Goal: Task Accomplishment & Management: Complete application form

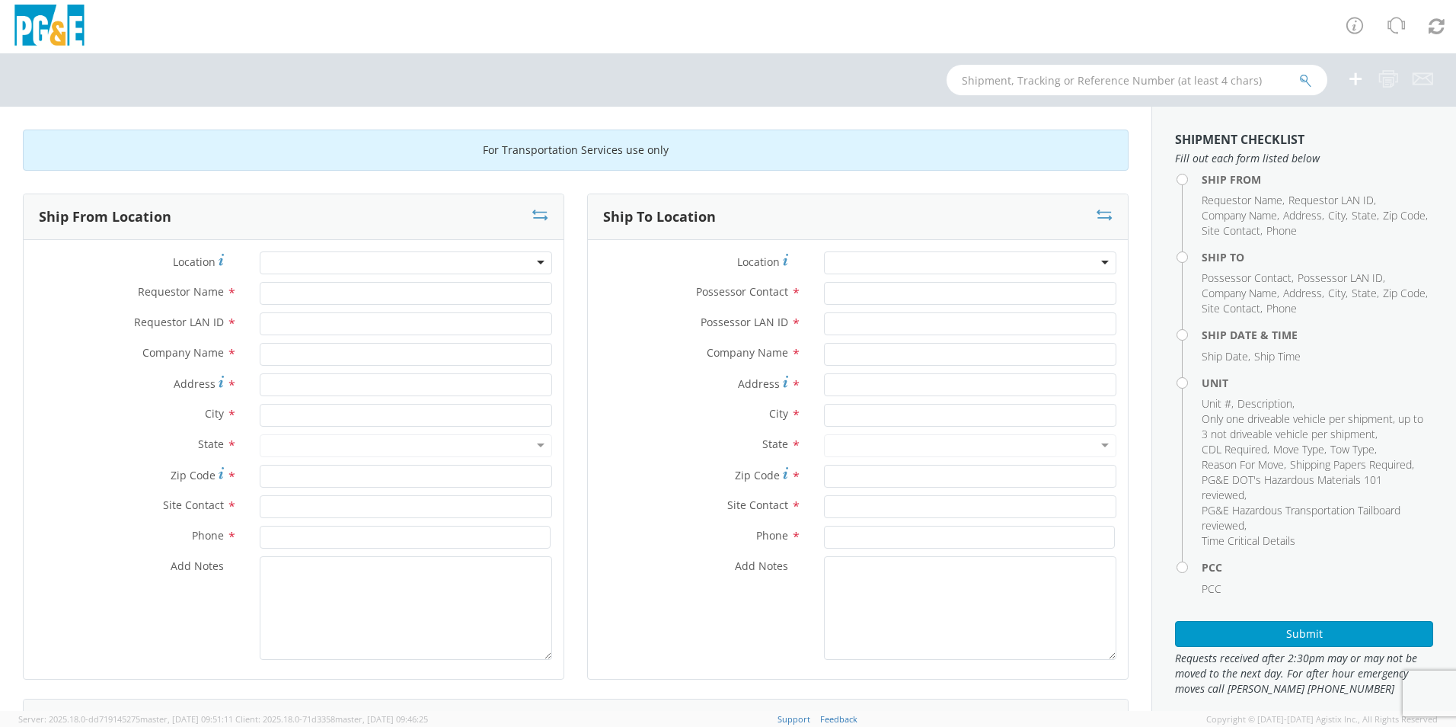
click at [537, 260] on div at bounding box center [406, 262] width 292 height 23
click at [534, 262] on div at bounding box center [406, 262] width 292 height 23
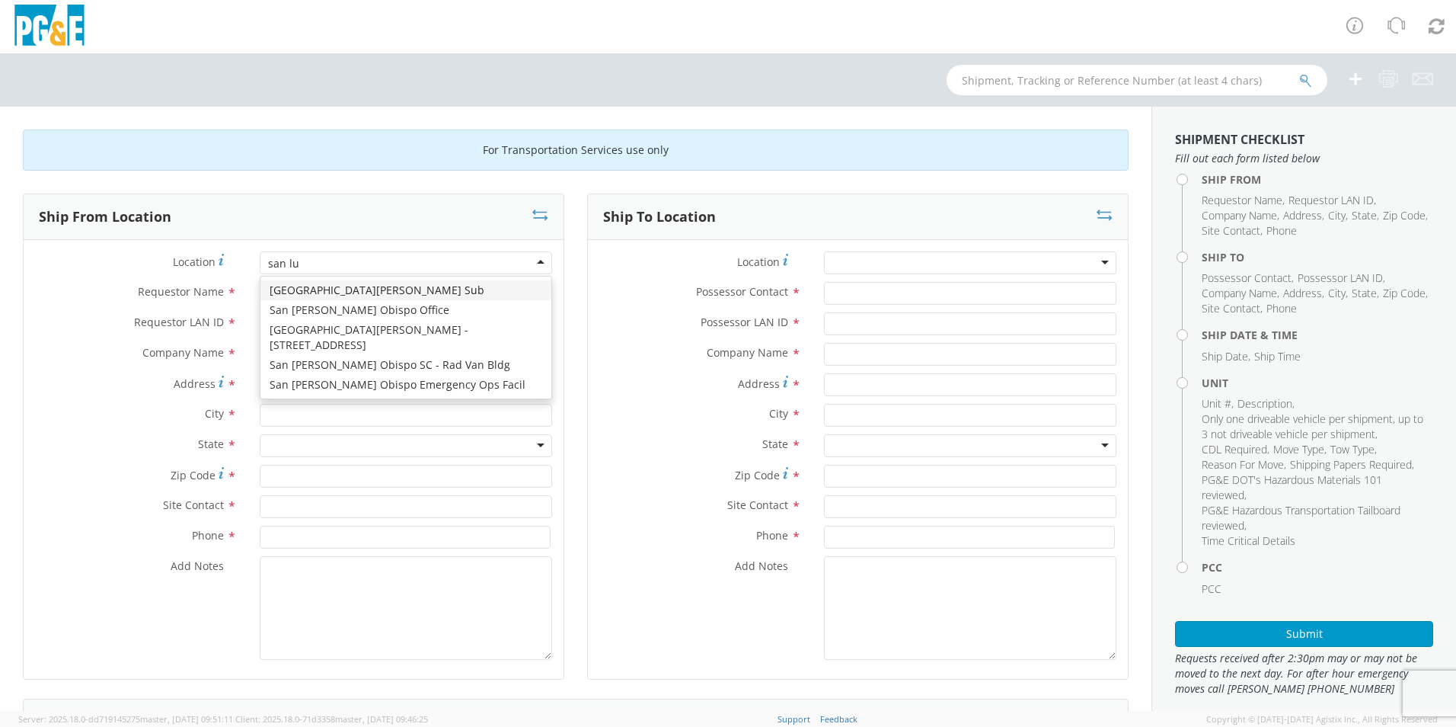
type input "san lui"
type input "PG&E"
type input "[STREET_ADDRESS][PERSON_NAME]"
type input "SAN [PERSON_NAME] OBISPO"
type input "93401"
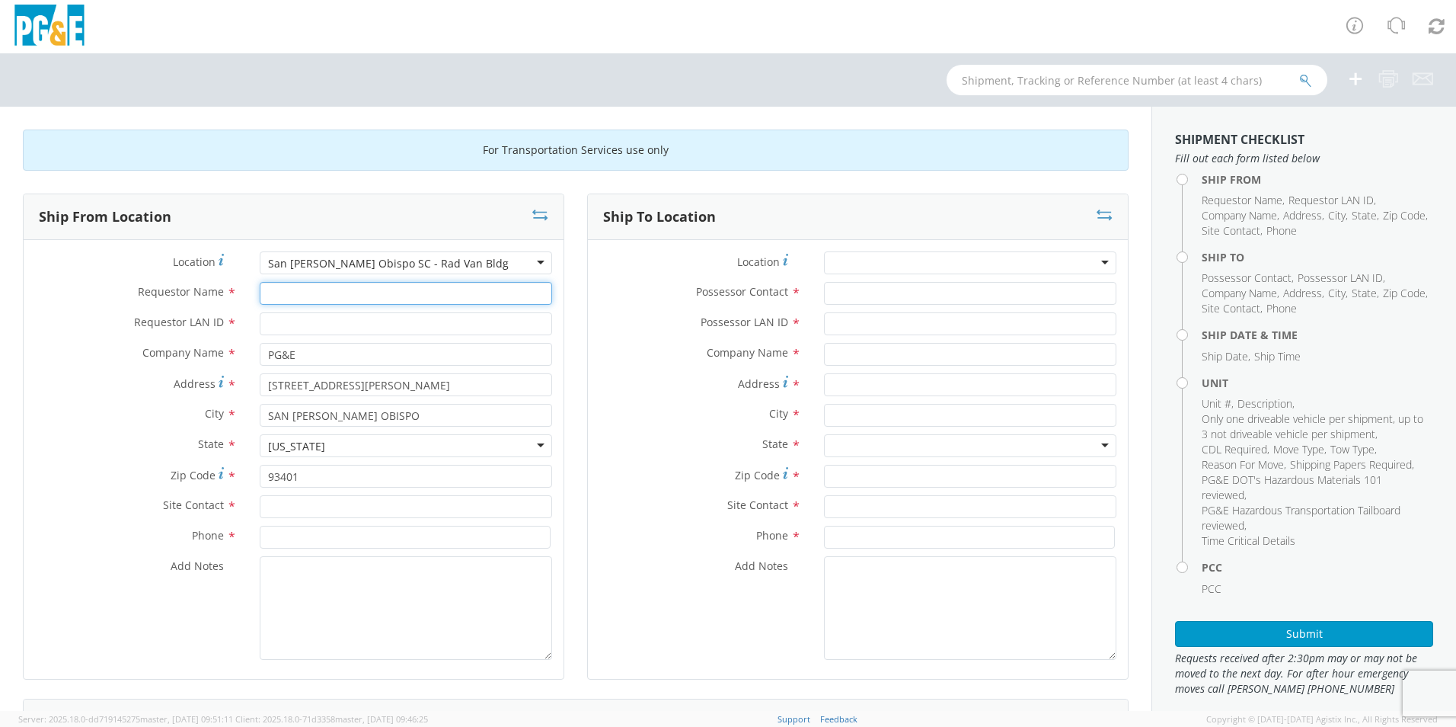
click at [269, 292] on input "Requestor Name *" at bounding box center [406, 293] width 292 height 23
type input "[PERSON_NAME]"
click at [264, 325] on input "Requestor LAN ID *" at bounding box center [406, 323] width 292 height 23
type input "AMAS"
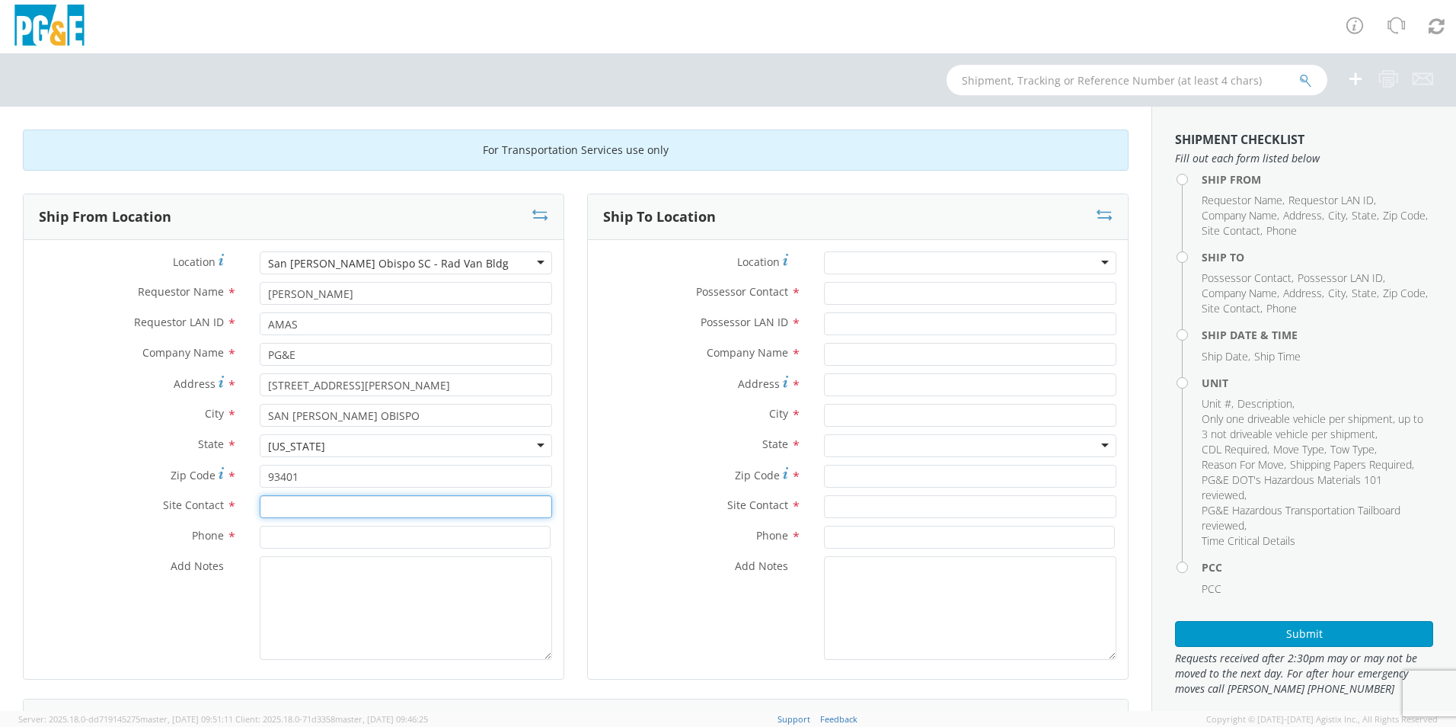
click at [264, 506] on input "text" at bounding box center [406, 506] width 292 height 23
type input "[PERSON_NAME] or [PERSON_NAME]"
click at [275, 536] on input at bounding box center [405, 537] width 291 height 23
type input "[PHONE_NUMBER]"
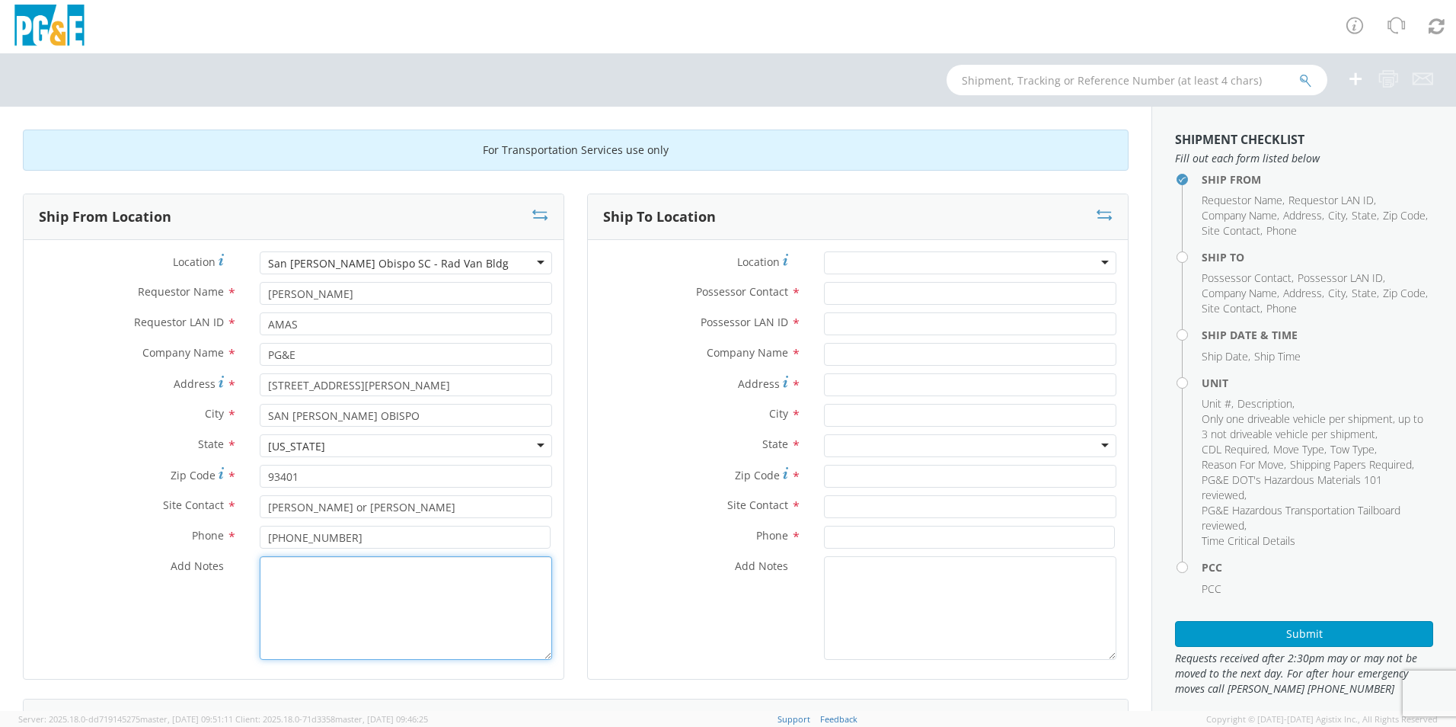
click at [391, 583] on textarea "Add Notes *" at bounding box center [406, 608] width 292 height 104
click at [961, 264] on div at bounding box center [970, 262] width 292 height 23
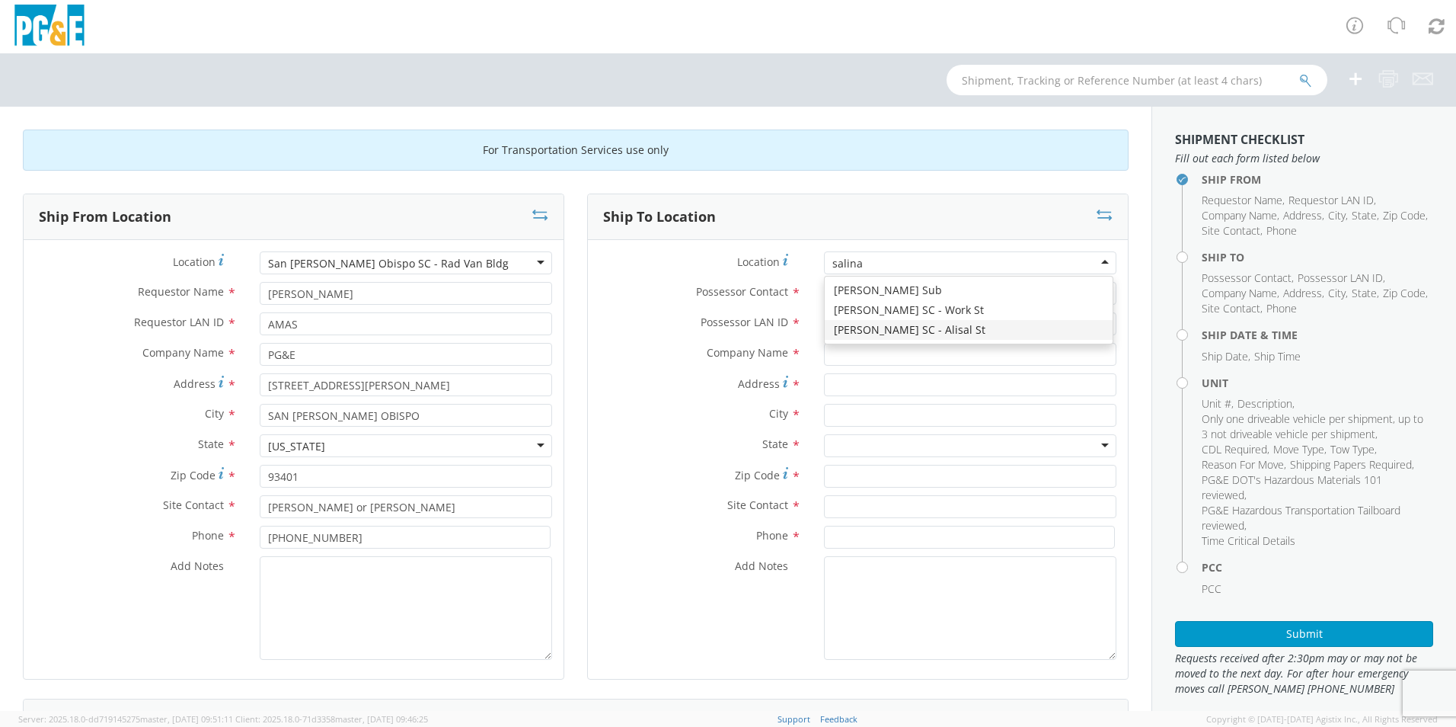
type input "[PERSON_NAME]"
type input "PG&E"
type input "[STREET_ADDRESS]"
type input "[PERSON_NAME]"
type input "93901"
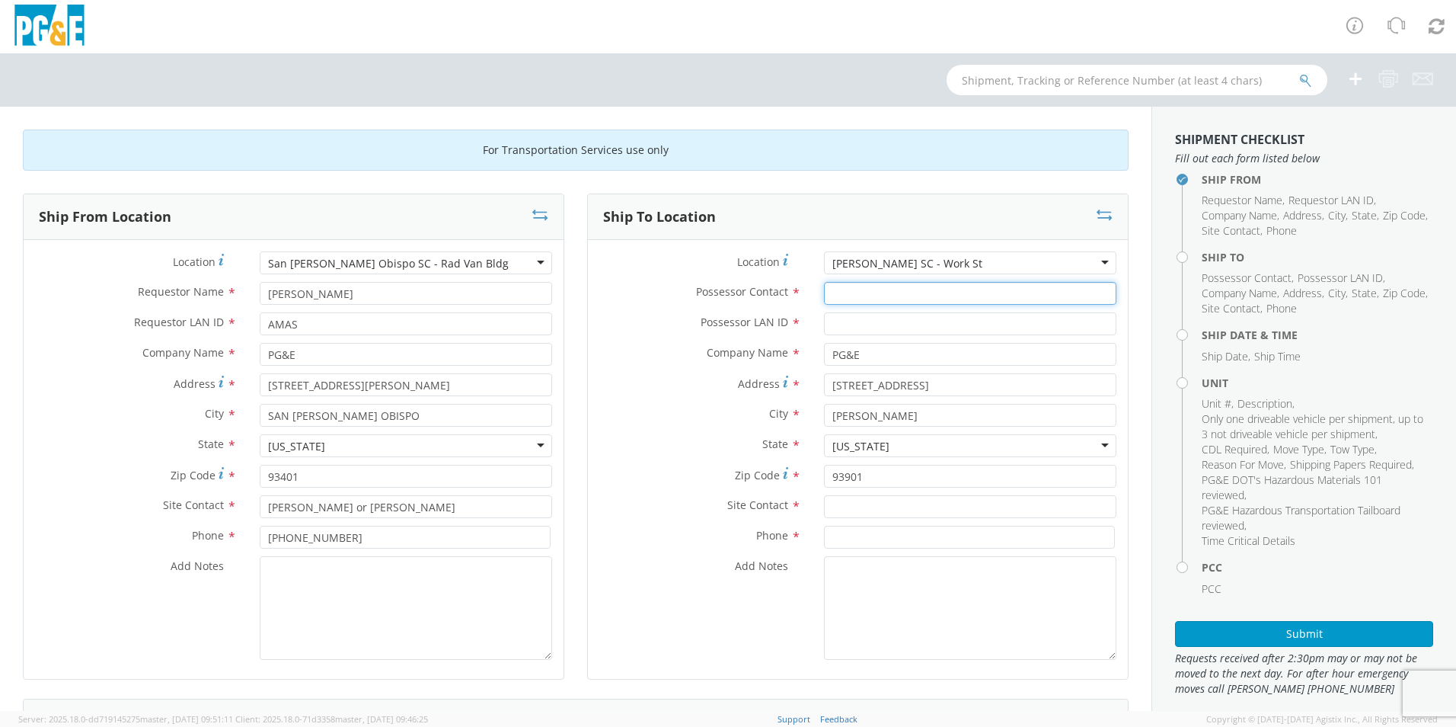
click at [832, 292] on input "Possessor Contact *" at bounding box center [970, 293] width 292 height 23
type input "a"
type input "[PERSON_NAME]"
click at [832, 323] on input "Possessor LAN ID *" at bounding box center [970, 323] width 292 height 23
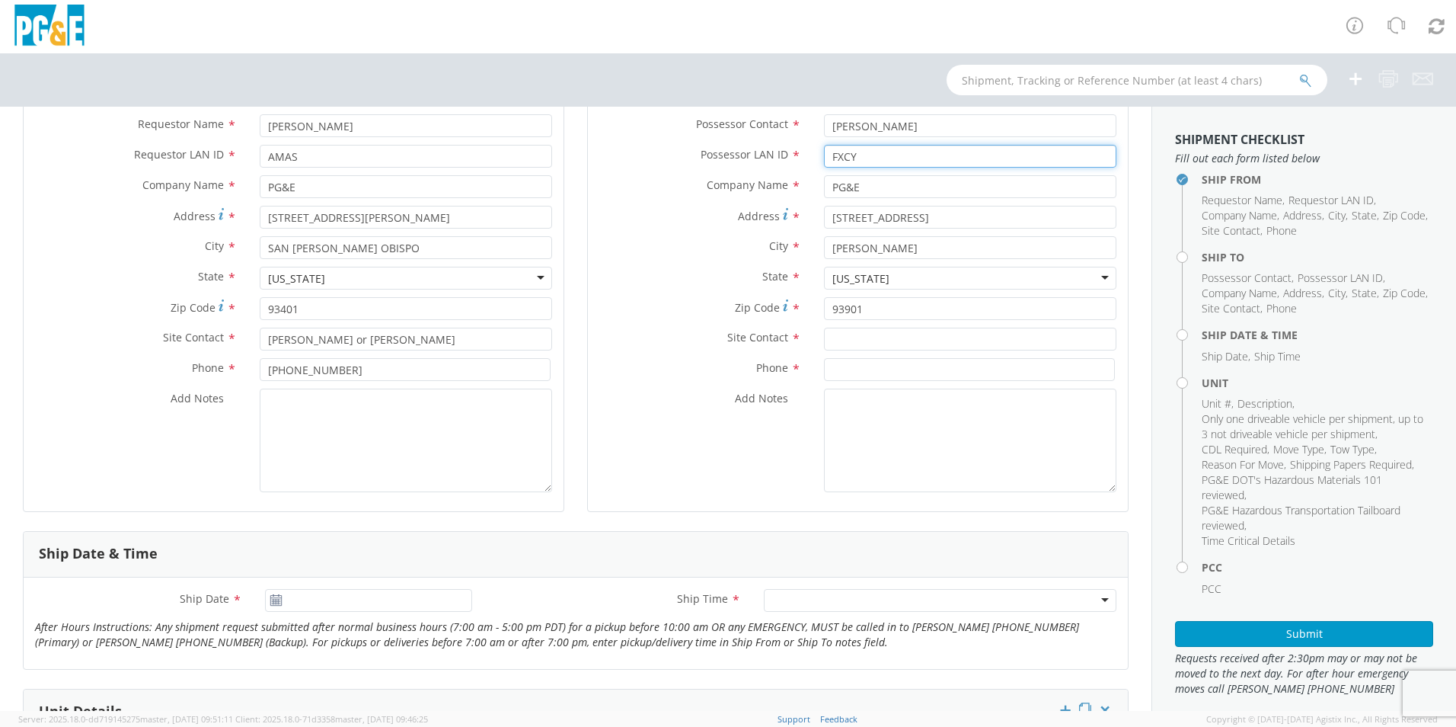
scroll to position [228, 0]
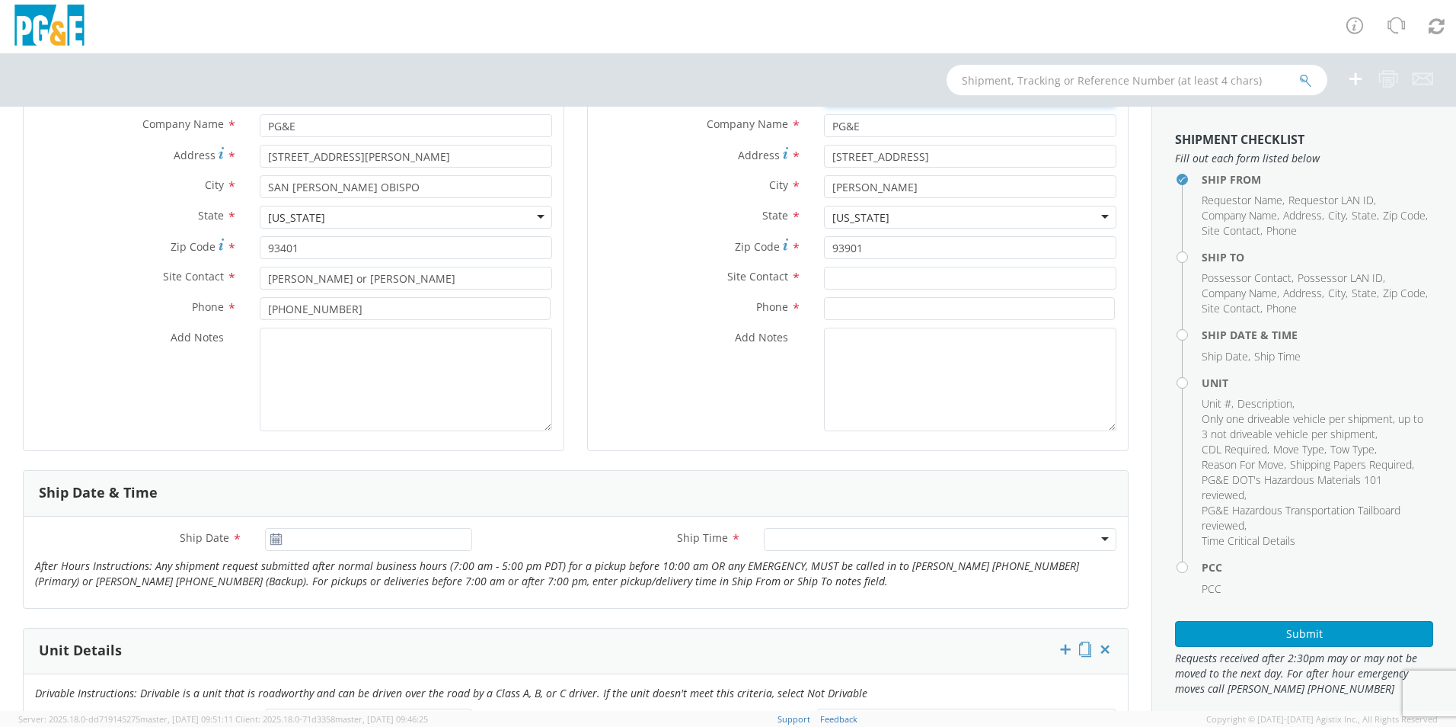
type input "FXCY"
click at [829, 276] on input "text" at bounding box center [970, 278] width 292 height 23
type input "[PERSON_NAME]"
click at [862, 309] on input at bounding box center [969, 308] width 291 height 23
click at [825, 310] on input at bounding box center [969, 308] width 291 height 23
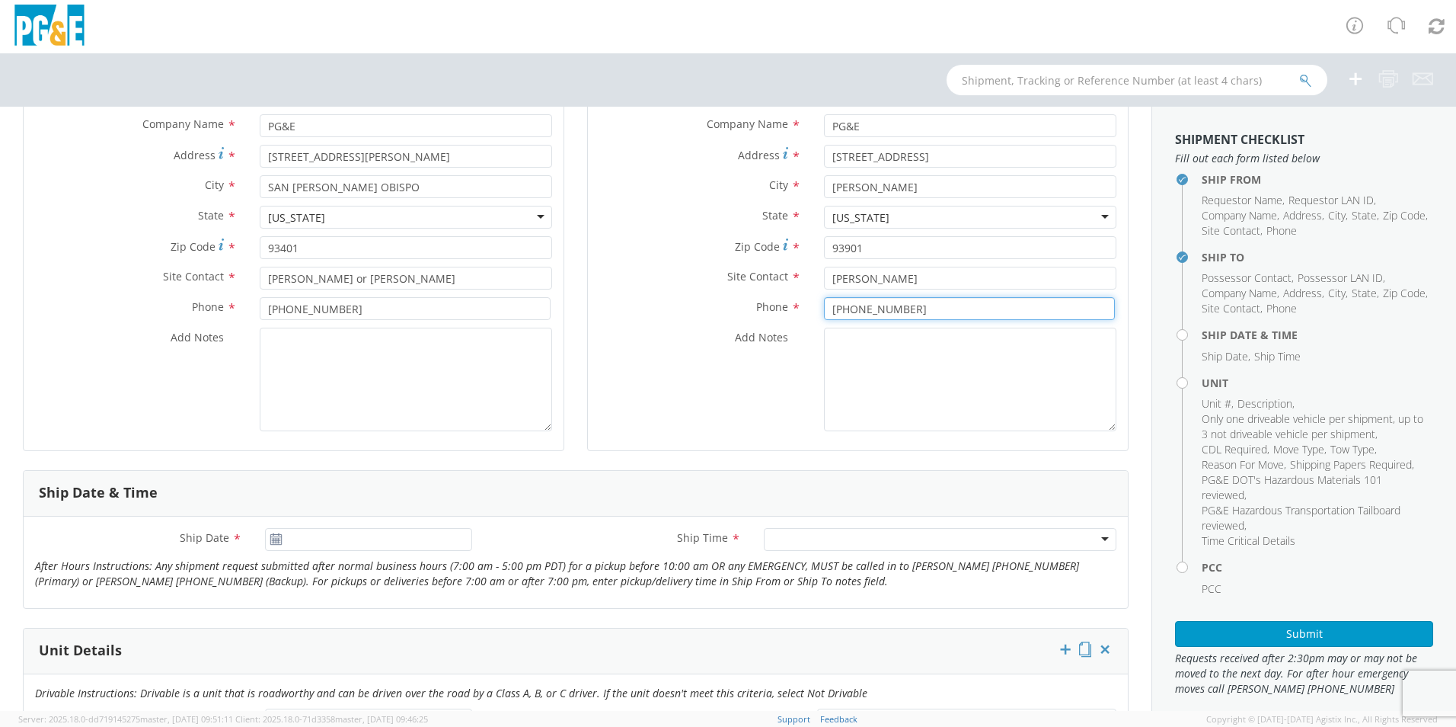
type input "[PHONE_NUMBER]"
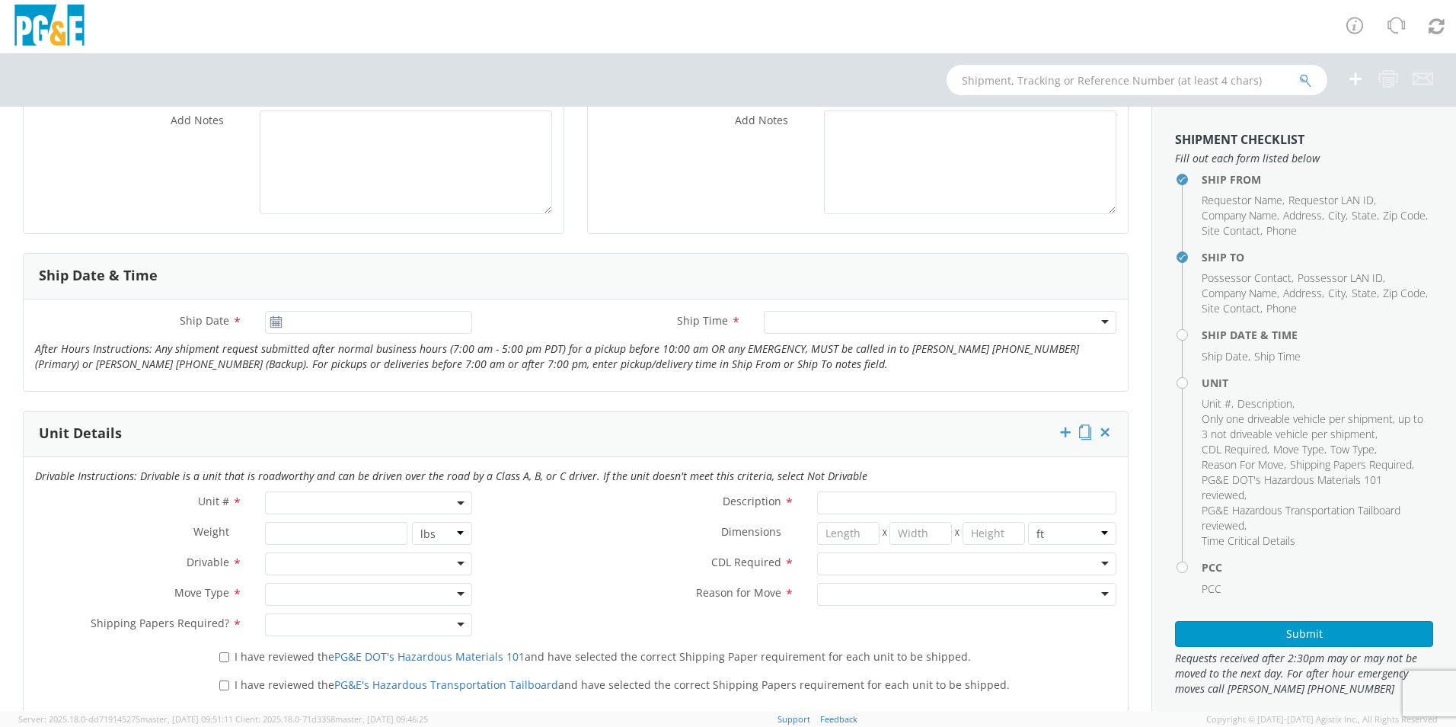
scroll to position [533, 0]
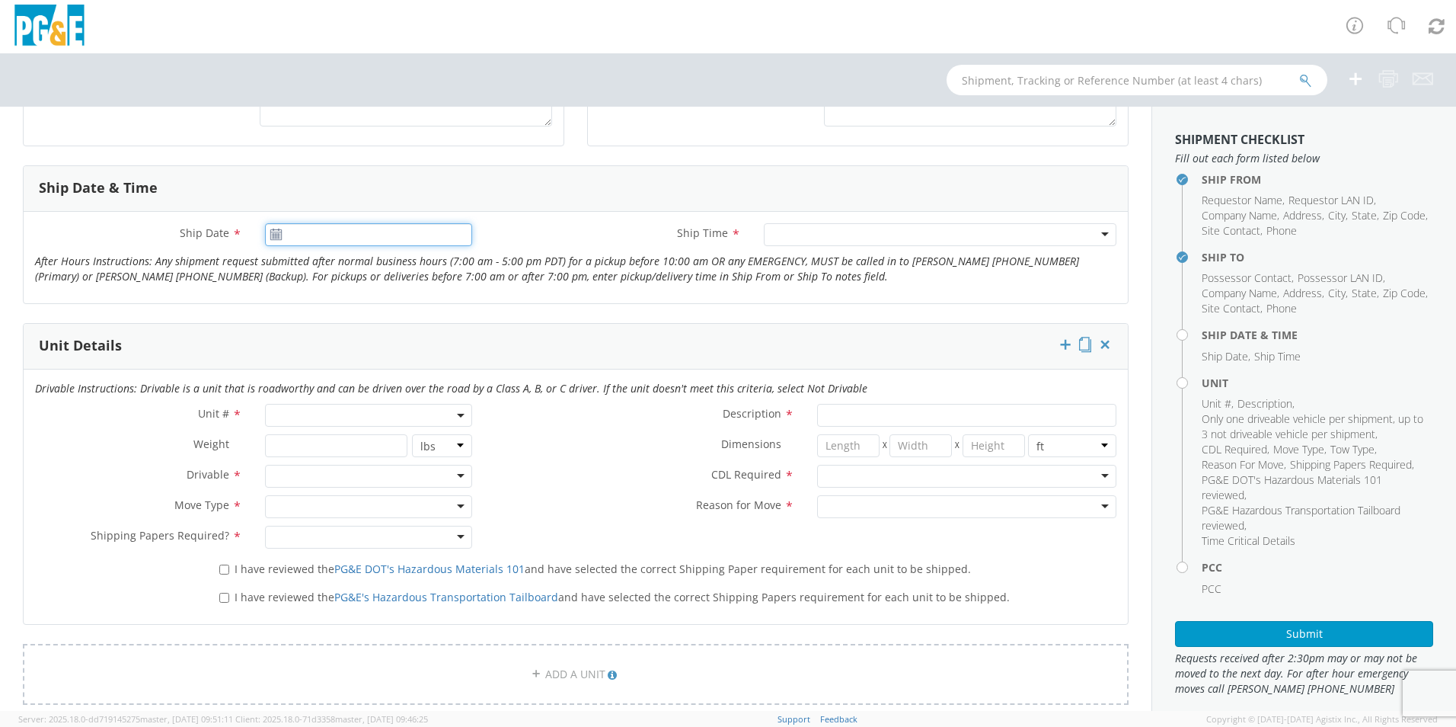
click at [323, 233] on input "Ship Date *" at bounding box center [368, 234] width 207 height 23
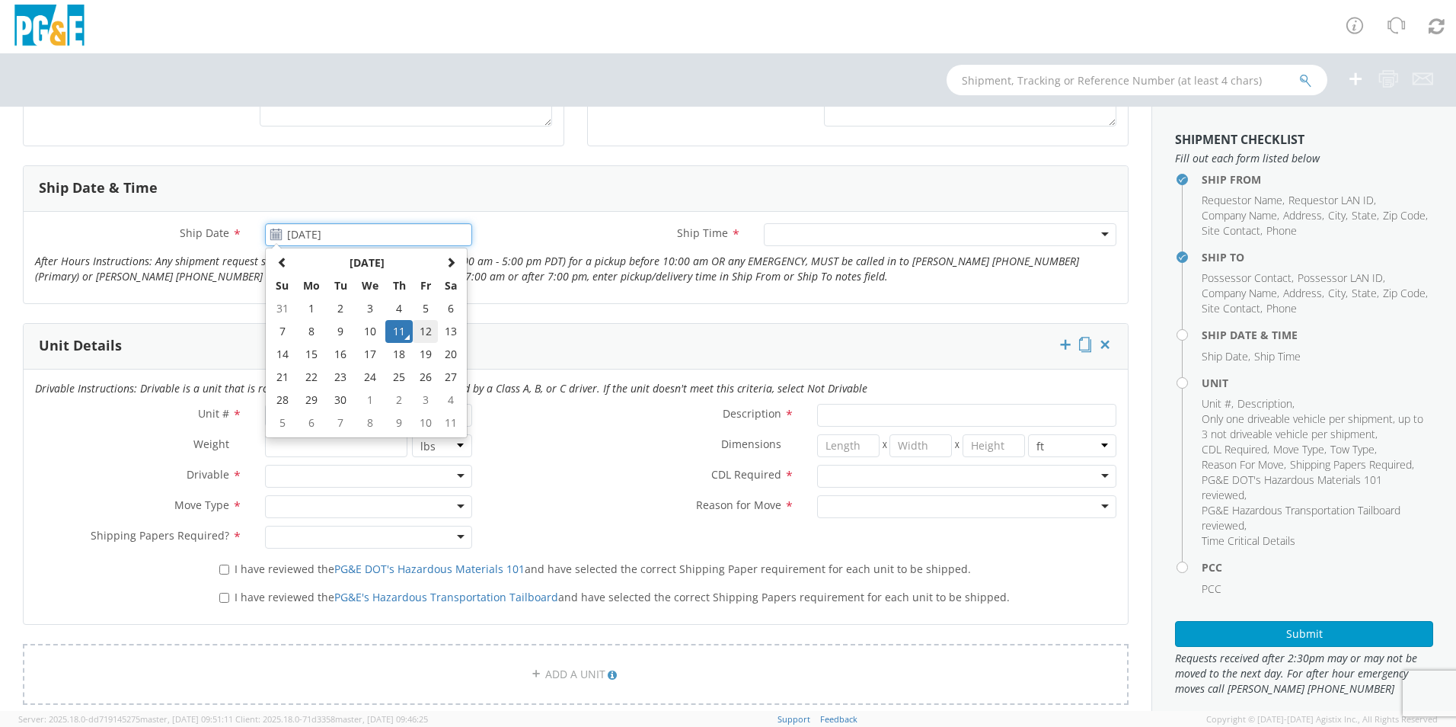
click at [418, 330] on td "12" at bounding box center [426, 331] width 26 height 23
type input "[DATE]"
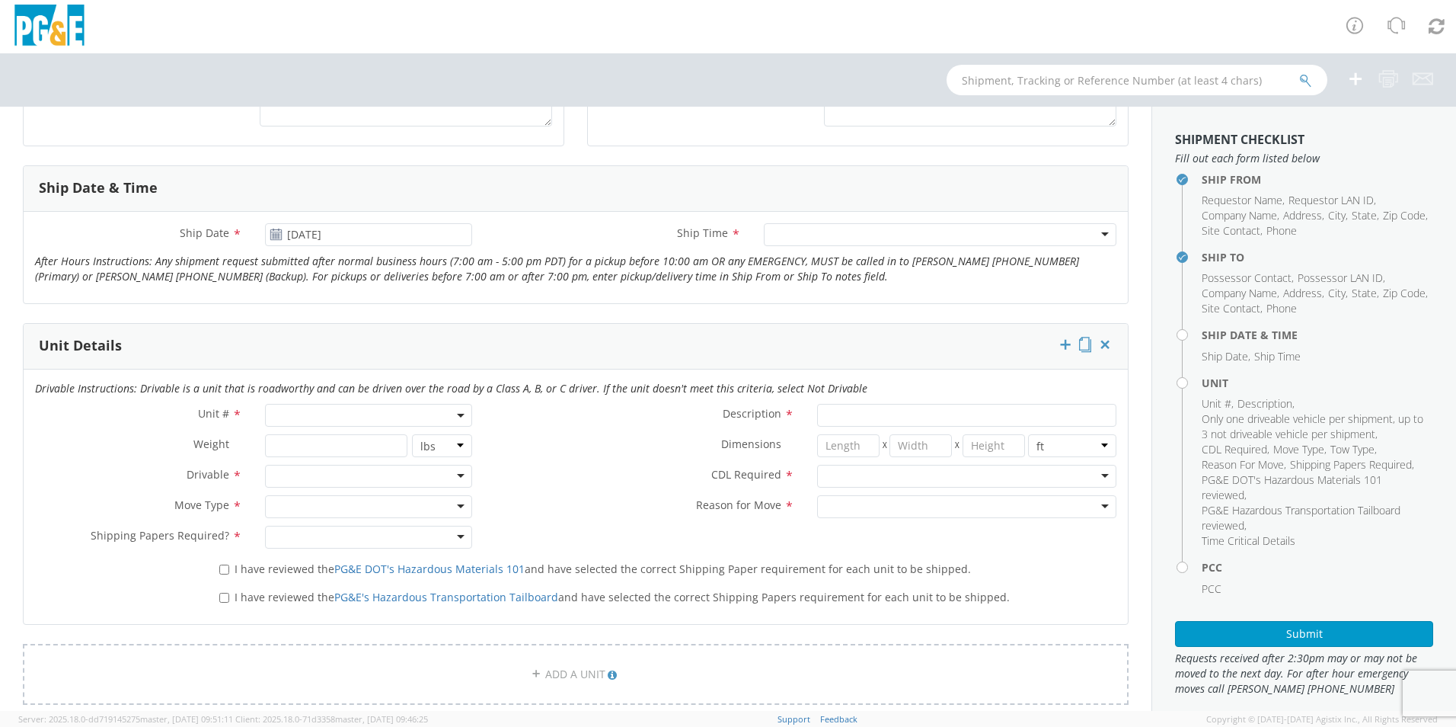
click at [795, 232] on div at bounding box center [940, 234] width 353 height 23
click at [272, 413] on span at bounding box center [368, 415] width 207 height 23
click at [283, 443] on input "search" at bounding box center [367, 440] width 197 height 23
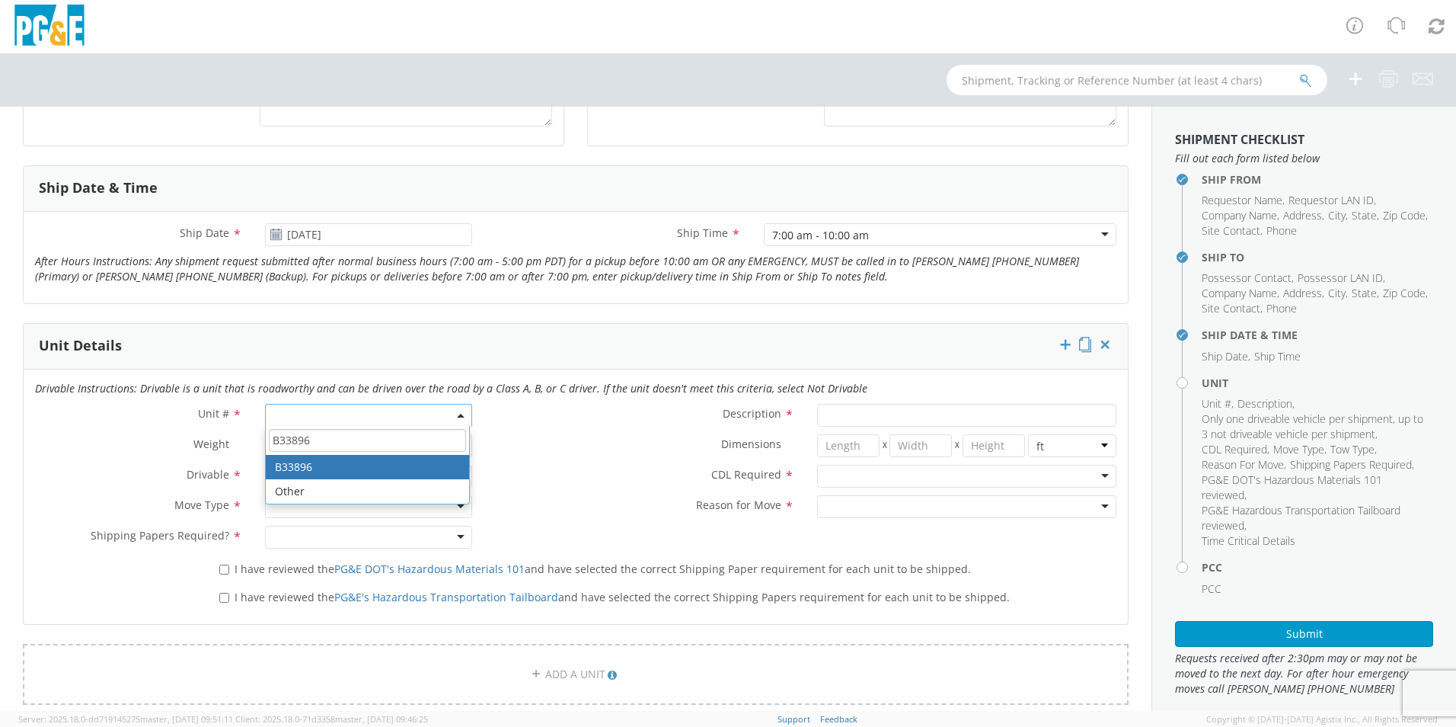
type input "B33896"
type input "BUS OR MOTORHOME 4X2"
type input "26000"
select select "B33896"
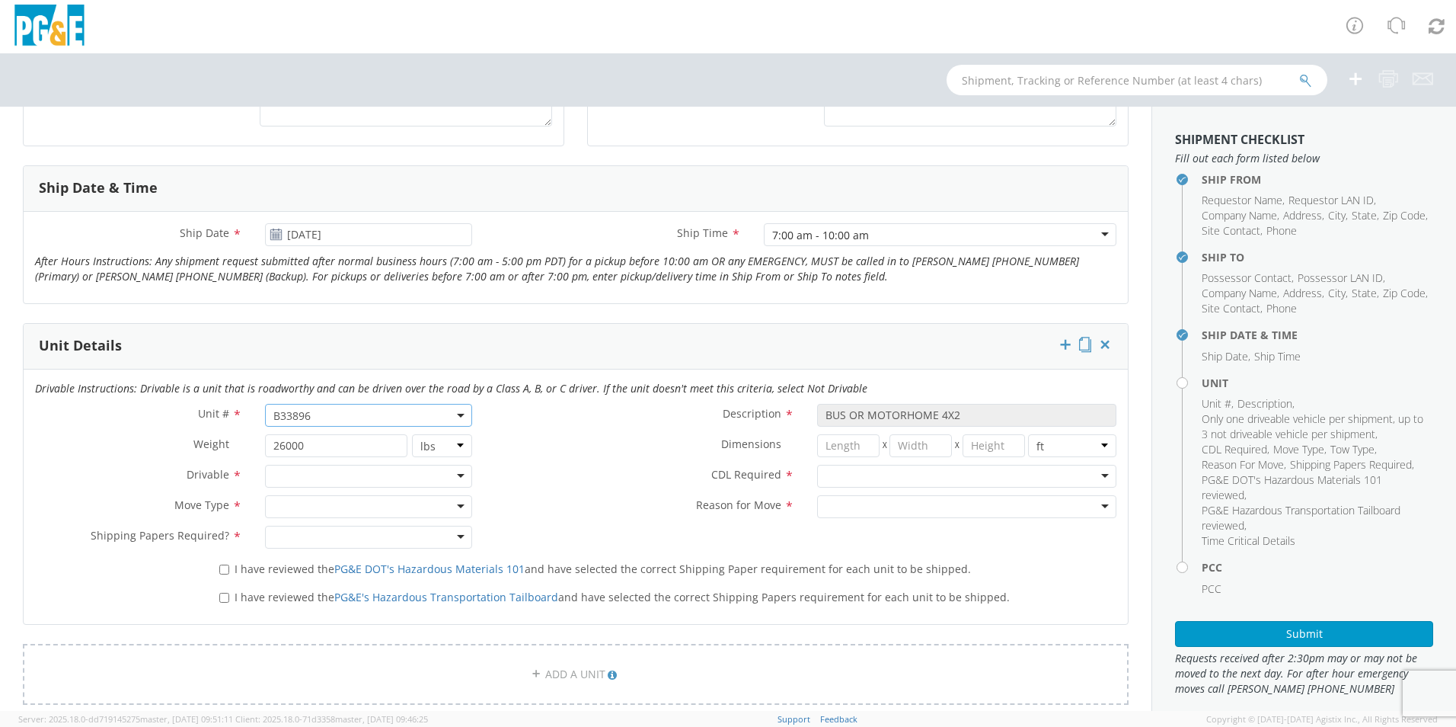
click at [454, 474] on div at bounding box center [368, 476] width 207 height 23
click at [452, 504] on div at bounding box center [368, 506] width 207 height 23
click at [455, 535] on div at bounding box center [368, 537] width 207 height 23
click at [1076, 478] on div at bounding box center [966, 476] width 299 height 23
click at [1094, 499] on div at bounding box center [966, 506] width 299 height 23
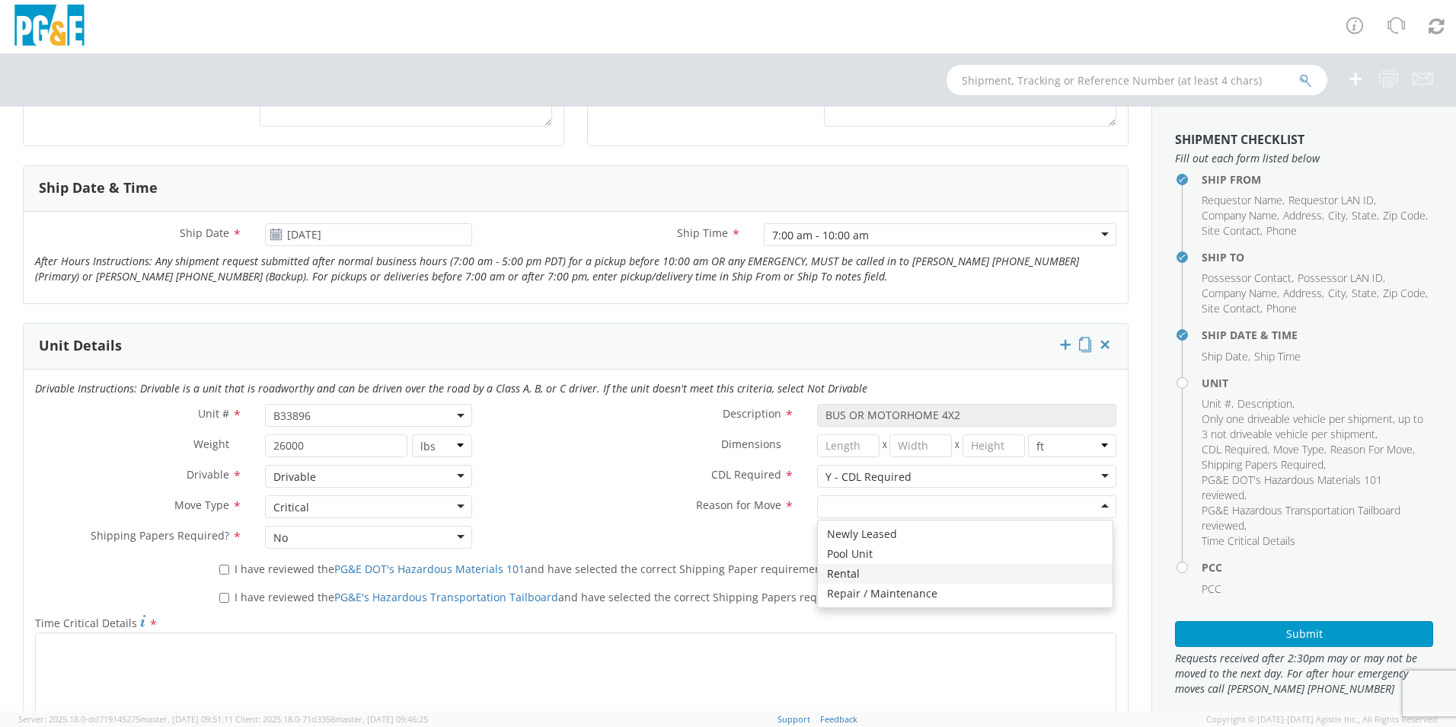
scroll to position [609, 0]
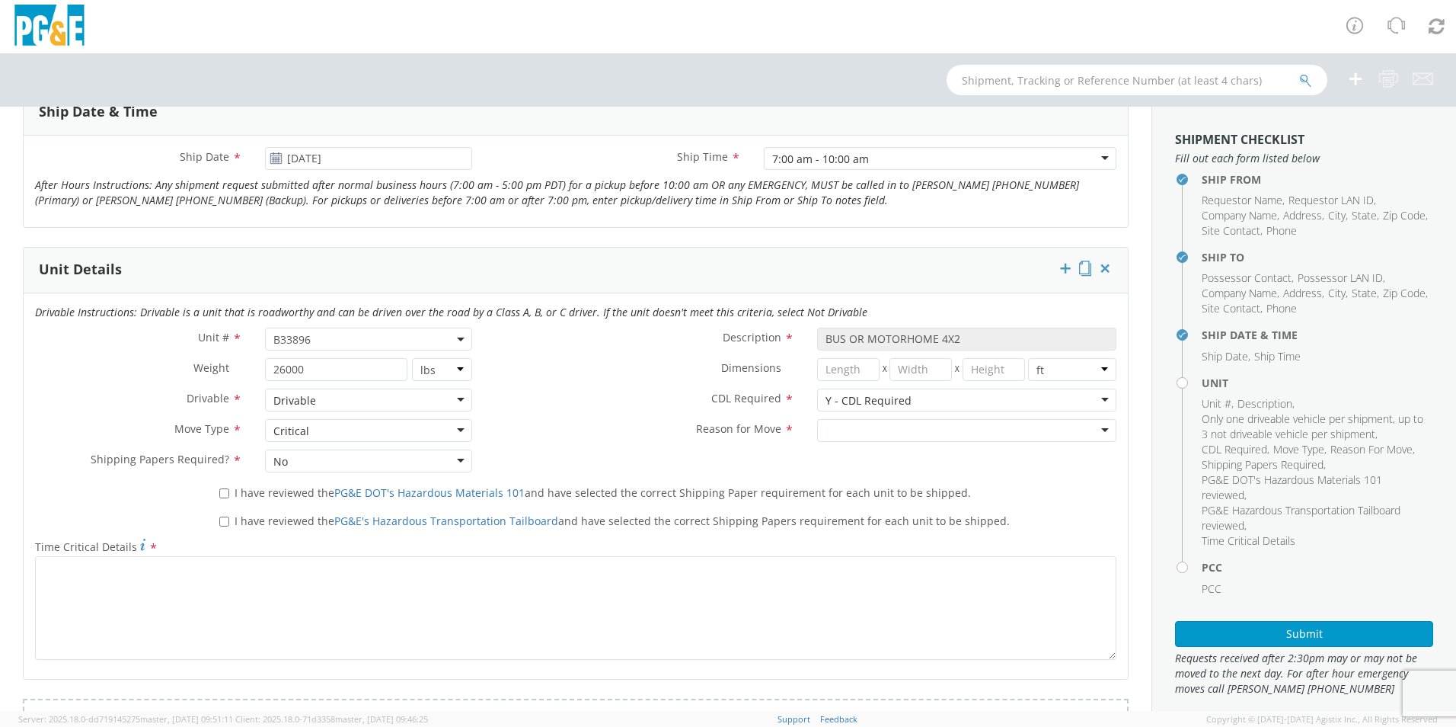
click at [852, 429] on div at bounding box center [966, 430] width 299 height 23
type input "t"
type input "Transfer"
drag, startPoint x: 219, startPoint y: 490, endPoint x: 224, endPoint y: 506, distance: 15.9
click at [219, 491] on input "I have reviewed the PG&E DOT's Hazardous Materials 101 and have selected the co…" at bounding box center [224, 493] width 10 height 10
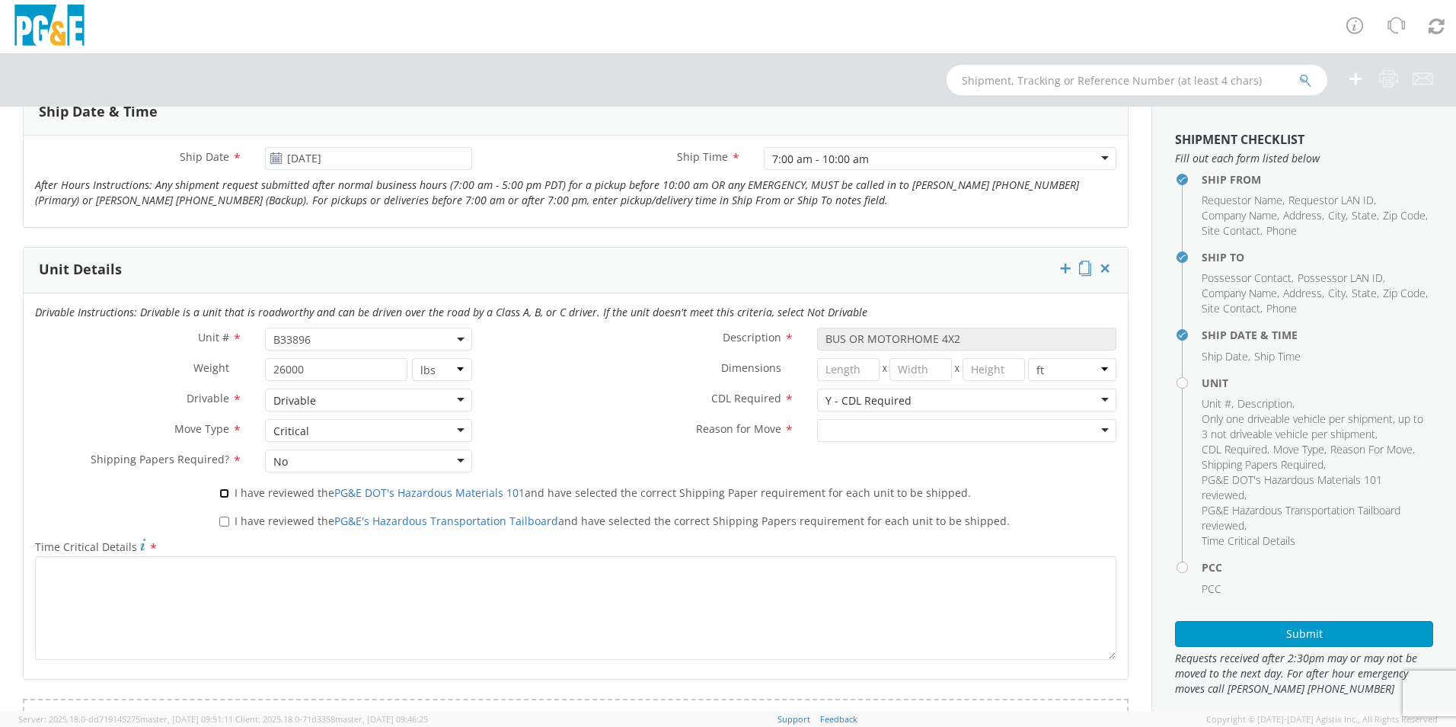
checkbox input "true"
click at [219, 519] on input "I have reviewed the PG&E's Hazardous Transportation Tailboard and have selected…" at bounding box center [224, 521] width 10 height 10
checkbox input "true"
click at [1098, 431] on div at bounding box center [966, 430] width 299 height 23
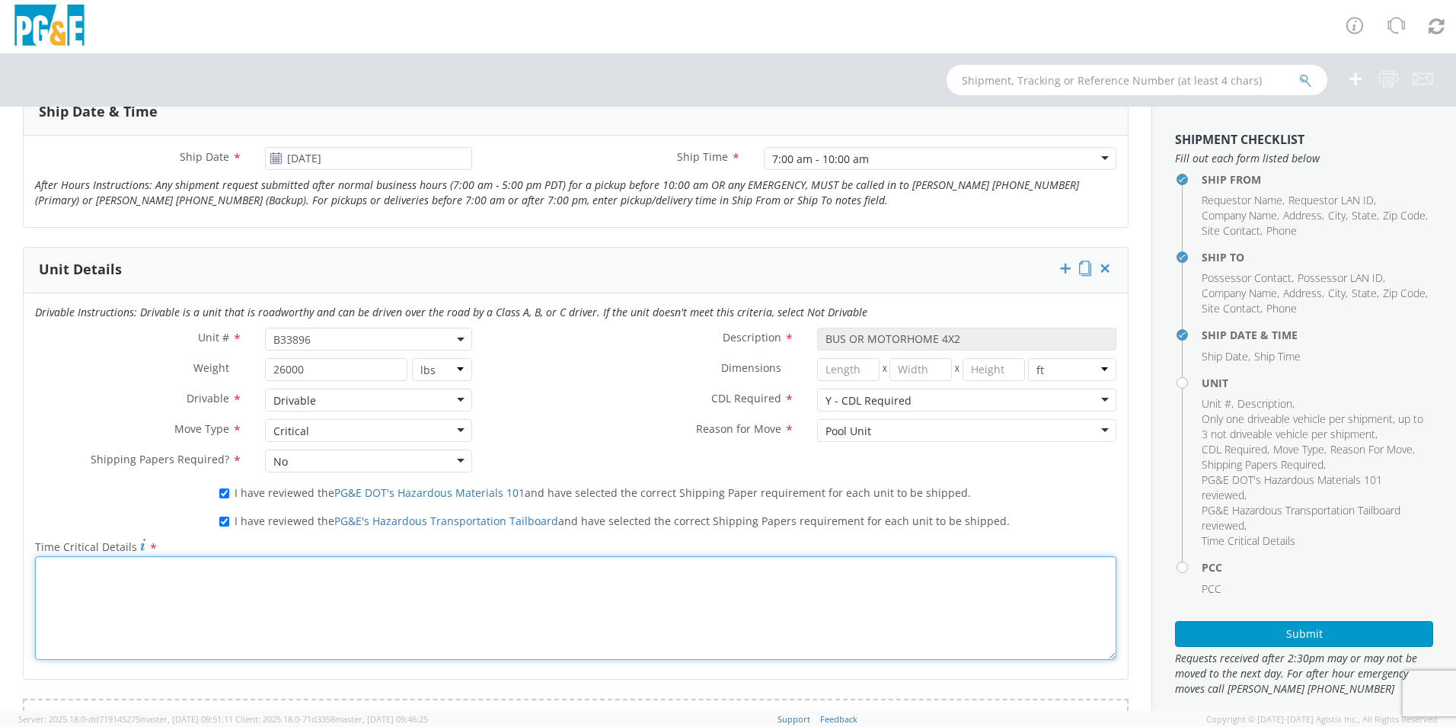
click at [66, 572] on textarea "Time Critical Details *" at bounding box center [576, 608] width 1082 height 104
click at [179, 568] on textarea "Please expedite shipping. necessary" at bounding box center [576, 608] width 1082 height 104
drag, startPoint x: 230, startPoint y: 570, endPoint x: 240, endPoint y: 574, distance: 10.9
click at [232, 571] on textarea "Please expedite shipping. Necessary" at bounding box center [576, 608] width 1082 height 104
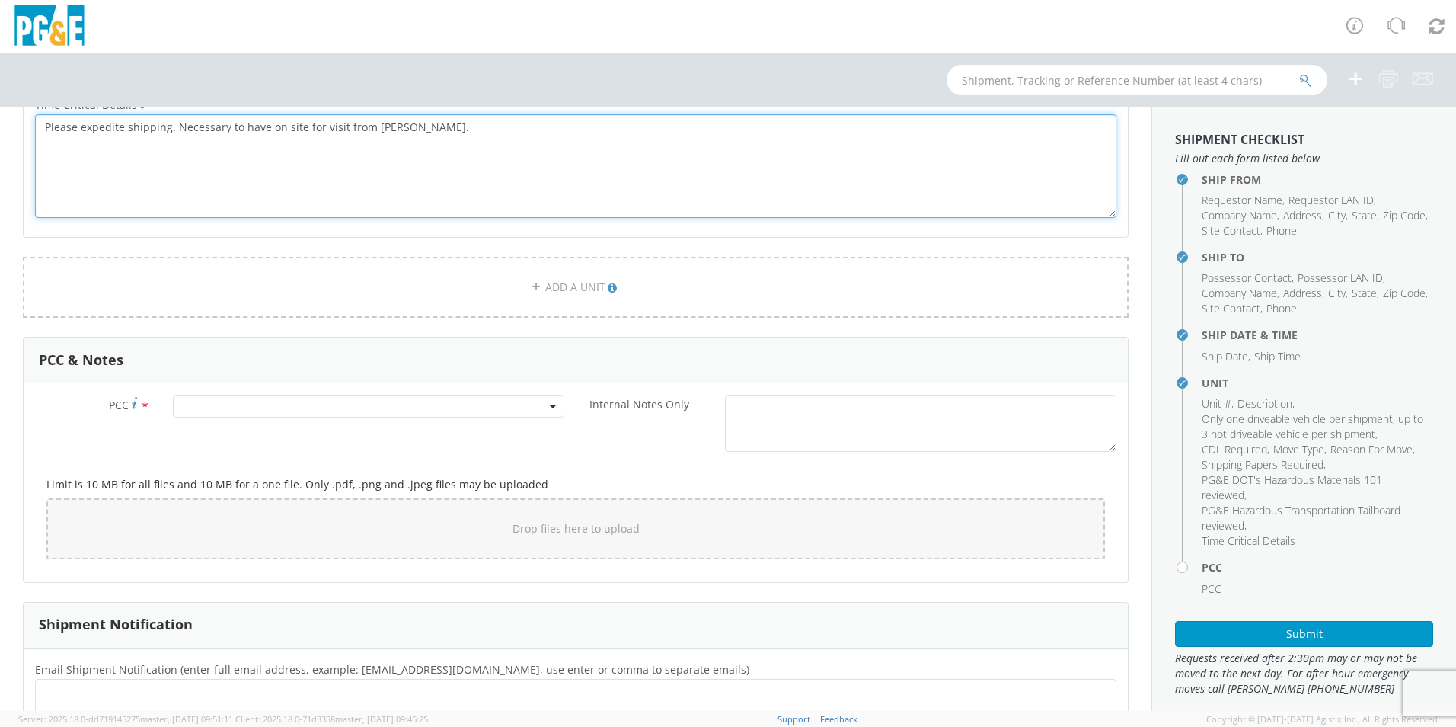
scroll to position [1066, 0]
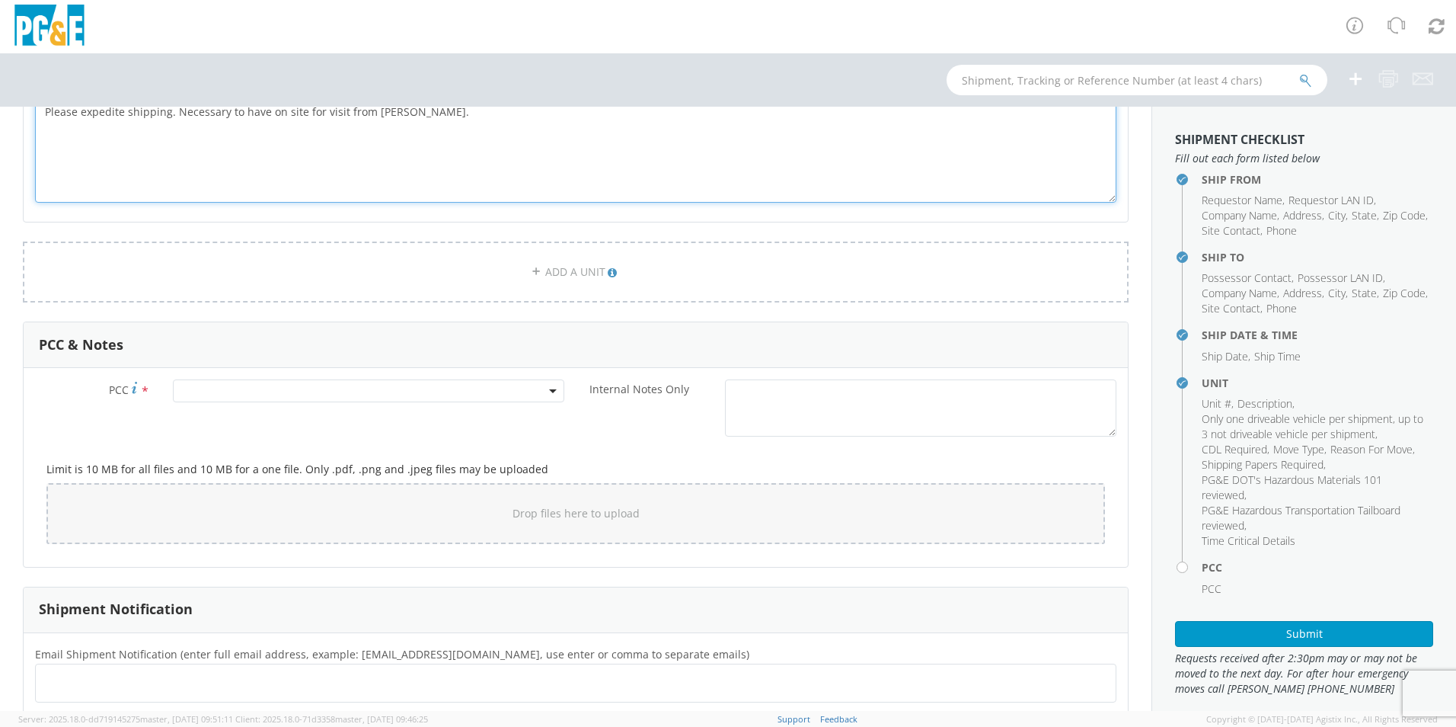
type textarea "Please expedite shipping. Necessary to have on site for visit from [PERSON_NAME…"
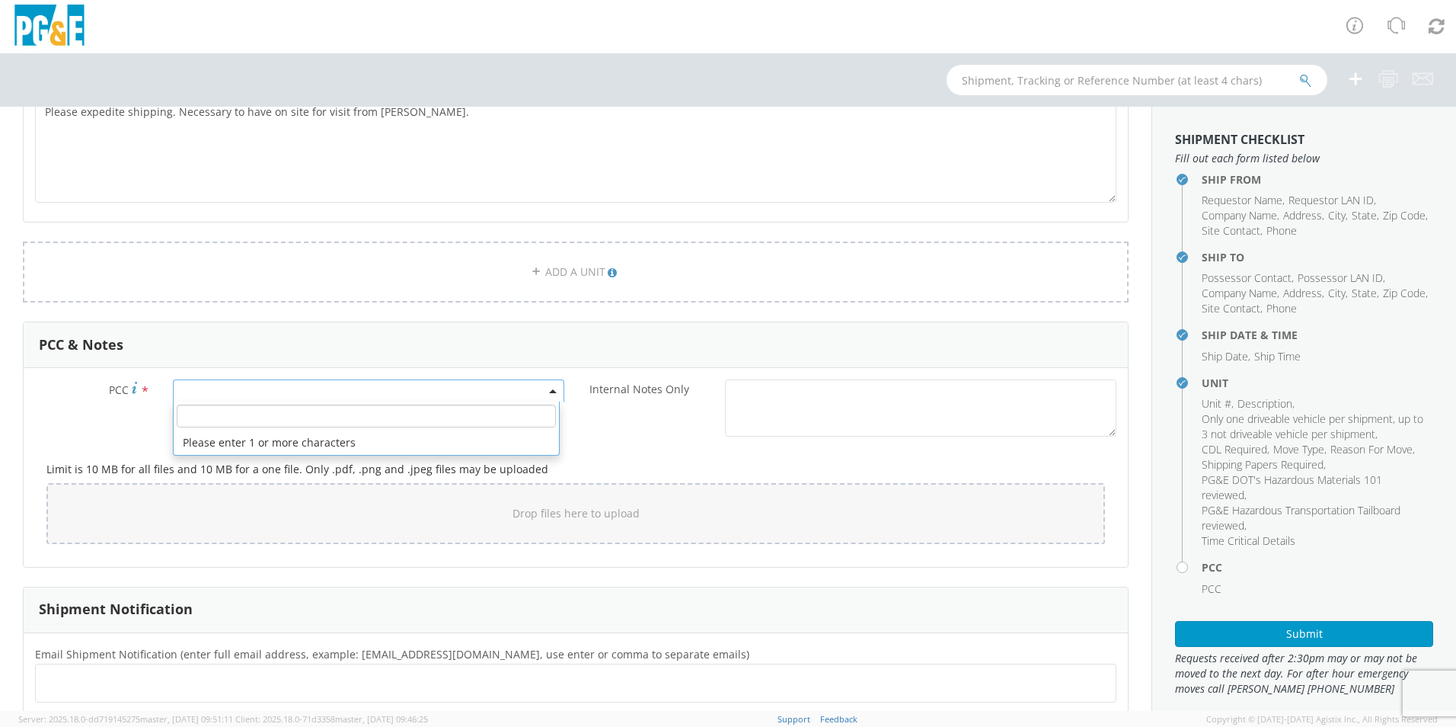
drag, startPoint x: 177, startPoint y: 387, endPoint x: 216, endPoint y: 390, distance: 38.2
click at [178, 387] on span at bounding box center [368, 390] width 391 height 23
click at [203, 411] on input "number" at bounding box center [366, 415] width 379 height 23
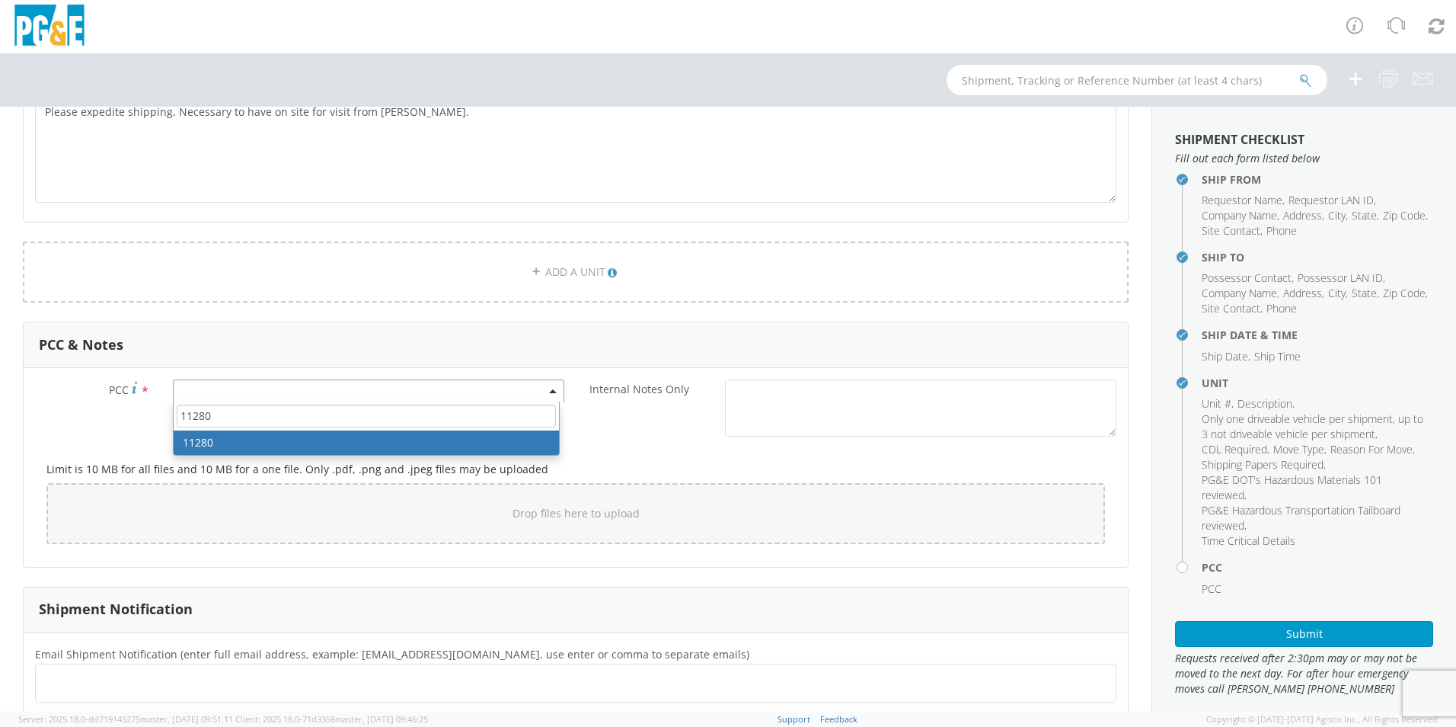
type input "11280"
select select "11280"
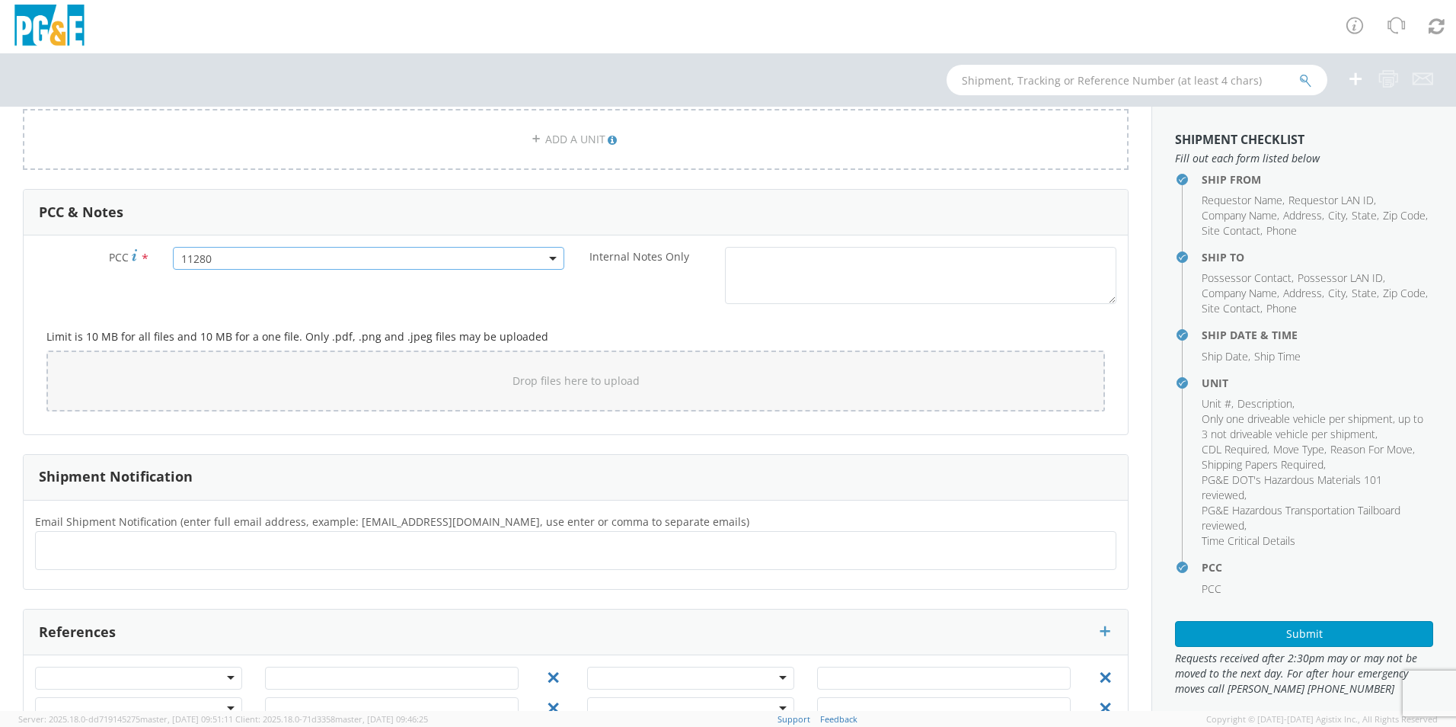
scroll to position [1247, 0]
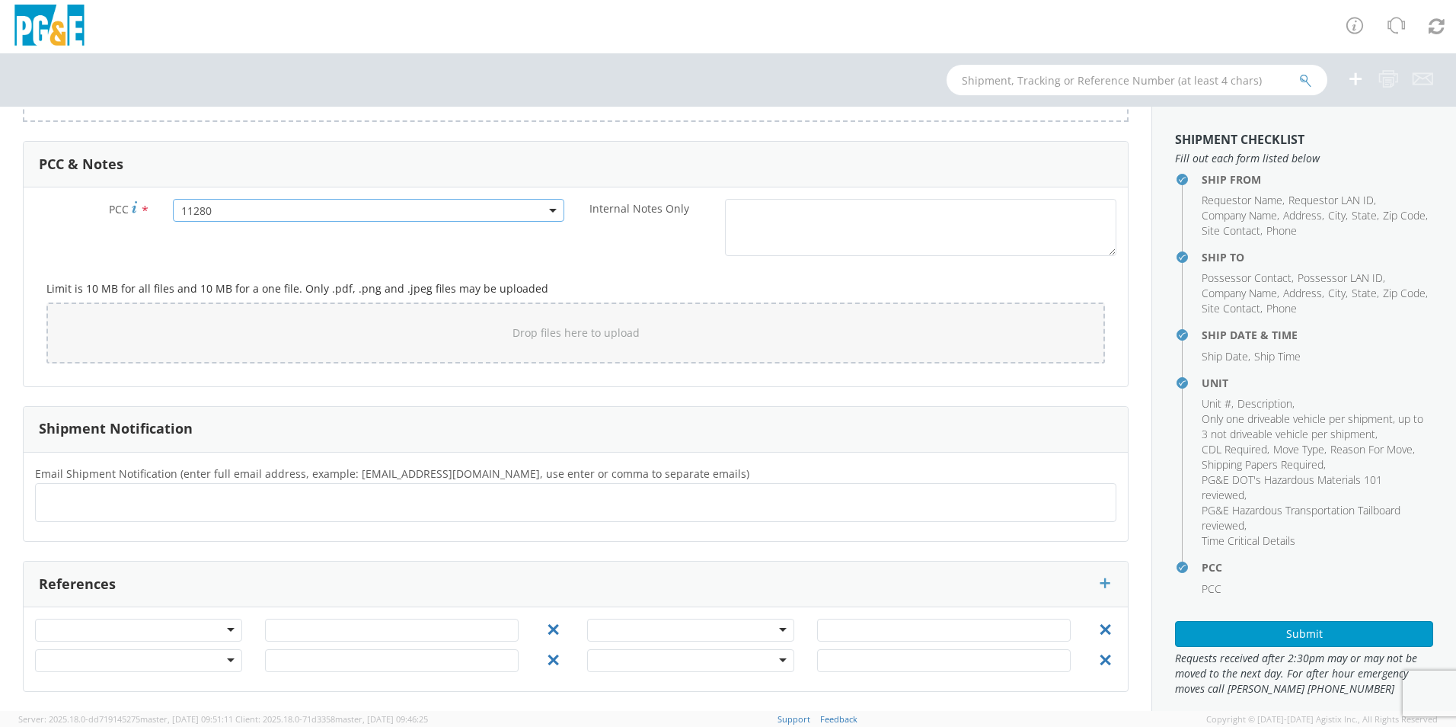
click at [71, 492] on ul at bounding box center [576, 502] width 1068 height 25
type input "[EMAIL_ADDRESS][DOMAIN_NAME] [EMAIL_ADDRESS][DOMAIN_NAME]"
click at [120, 503] on input "[EMAIL_ADDRESS][DOMAIN_NAME] [EMAIL_ADDRESS][DOMAIN_NAME]" at bounding box center [125, 502] width 166 height 22
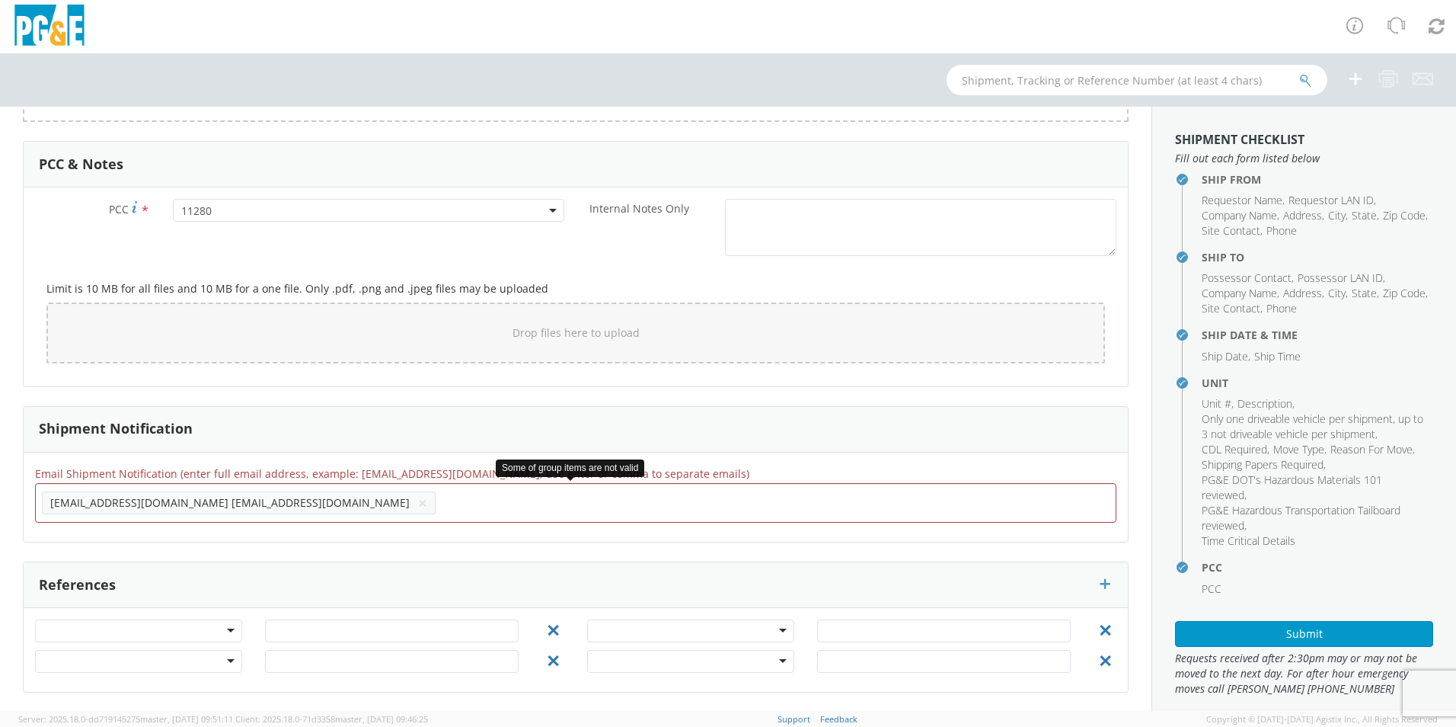
click at [213, 502] on li "[EMAIL_ADDRESS][DOMAIN_NAME] [EMAIL_ADDRESS][DOMAIN_NAME] ×" at bounding box center [239, 502] width 394 height 23
click at [418, 502] on button "×" at bounding box center [422, 503] width 9 height 18
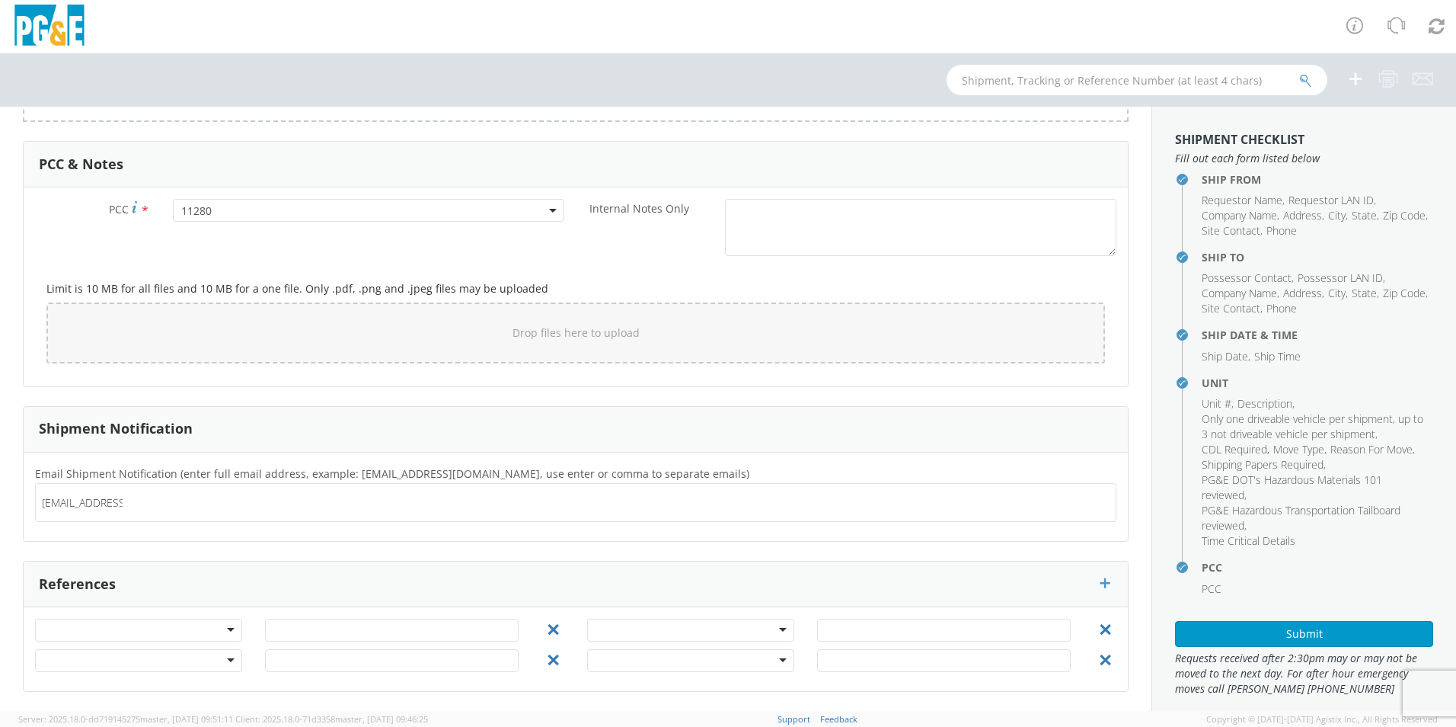
type input "[EMAIL_ADDRESS][DOMAIN_NAME]"
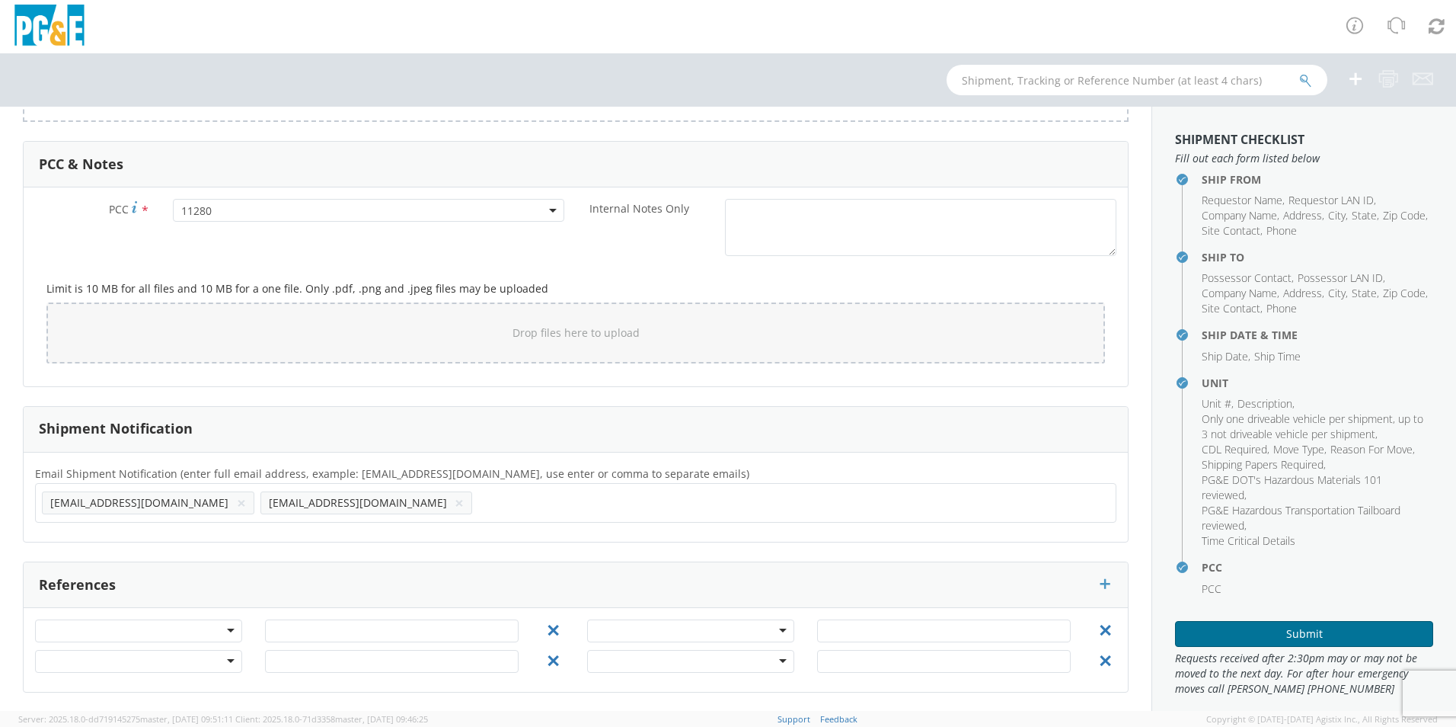
click at [1268, 627] on button "Submit" at bounding box center [1304, 634] width 258 height 26
